Goal: Register for event/course

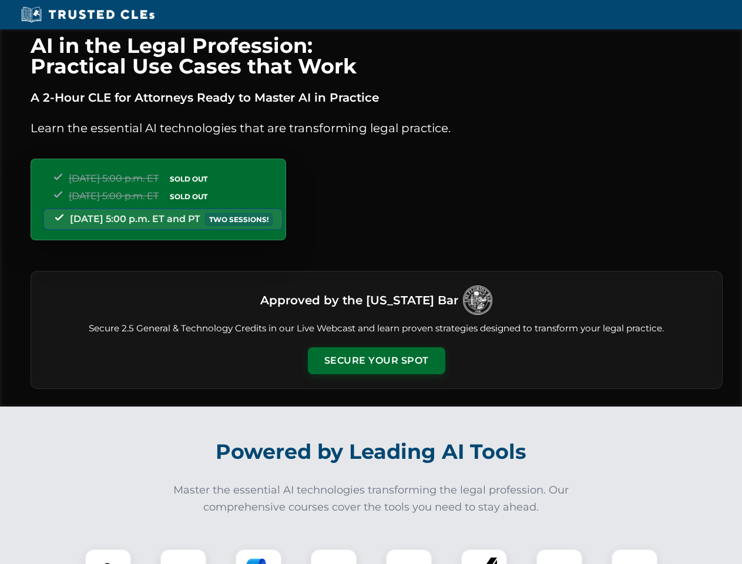
click at [376, 361] on button "Secure Your Spot" at bounding box center [376, 360] width 137 height 27
click at [108, 556] on img at bounding box center [108, 572] width 34 height 34
